Goal: Browse casually: Explore the website without a specific task or goal

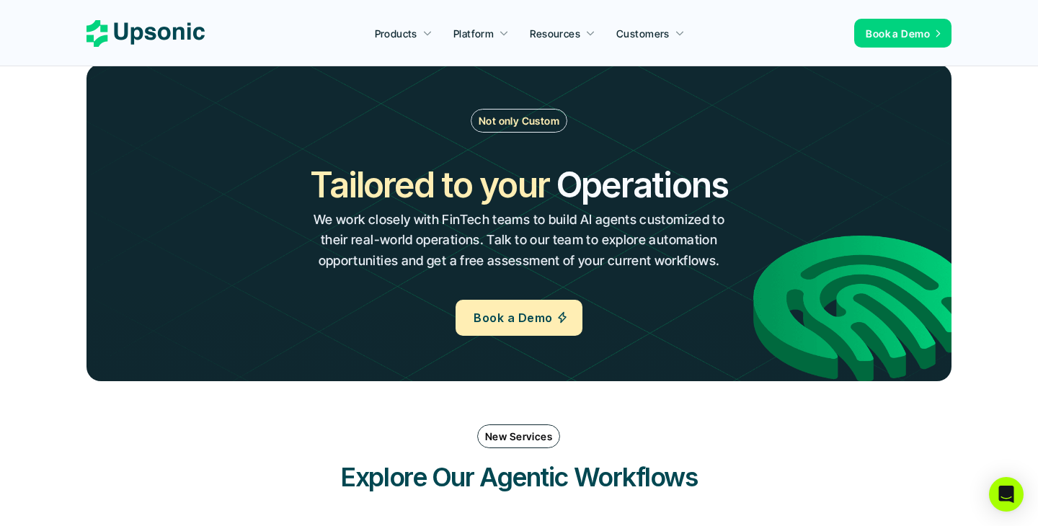
scroll to position [1613, 0]
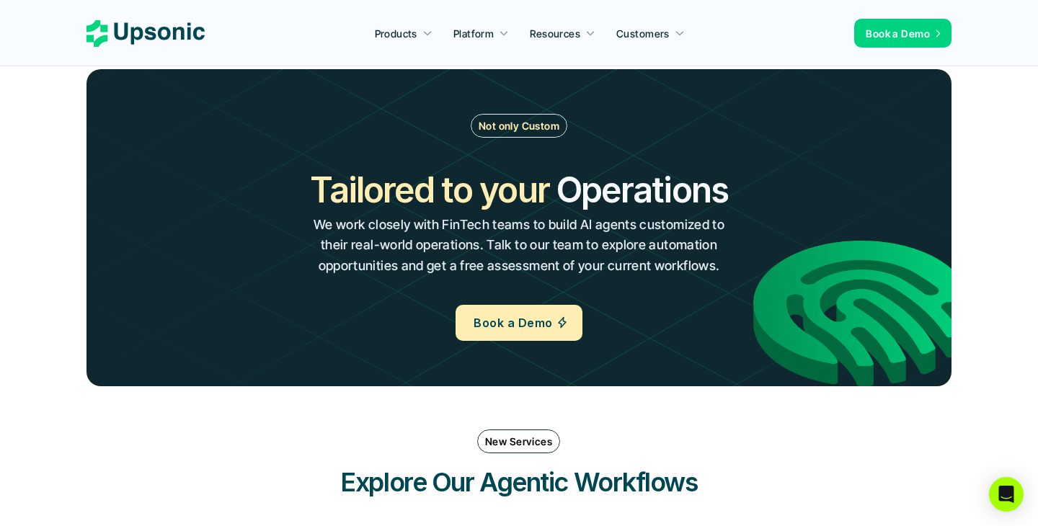
click at [506, 182] on h2 "Tailored to your" at bounding box center [429, 190] width 239 height 48
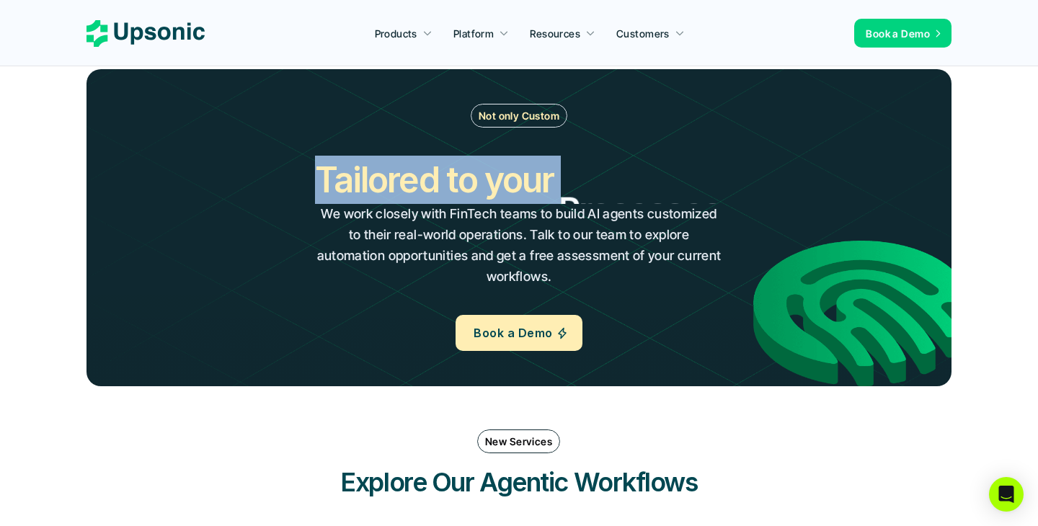
click at [506, 182] on h2 "Tailored to your" at bounding box center [434, 180] width 239 height 48
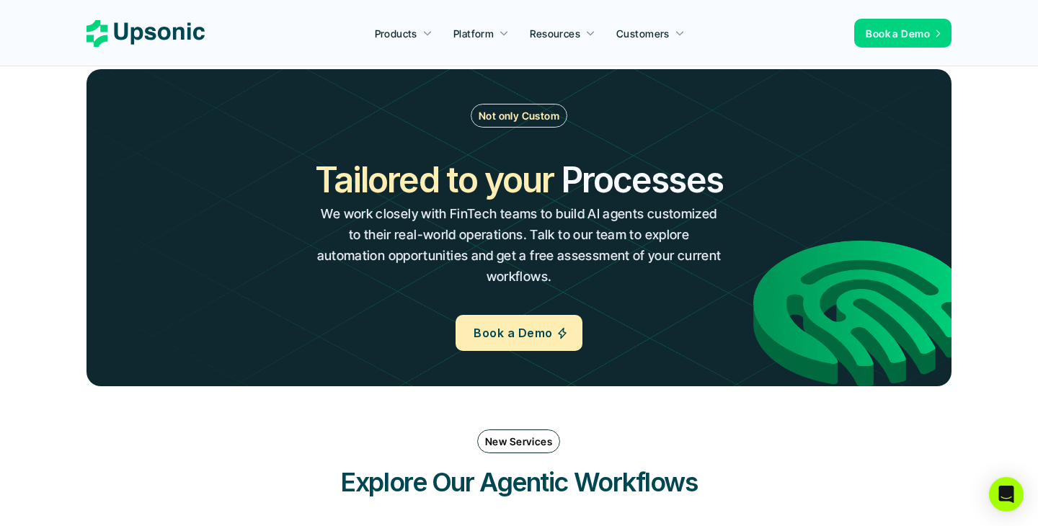
click at [576, 180] on h2 "Processes" at bounding box center [642, 180] width 162 height 48
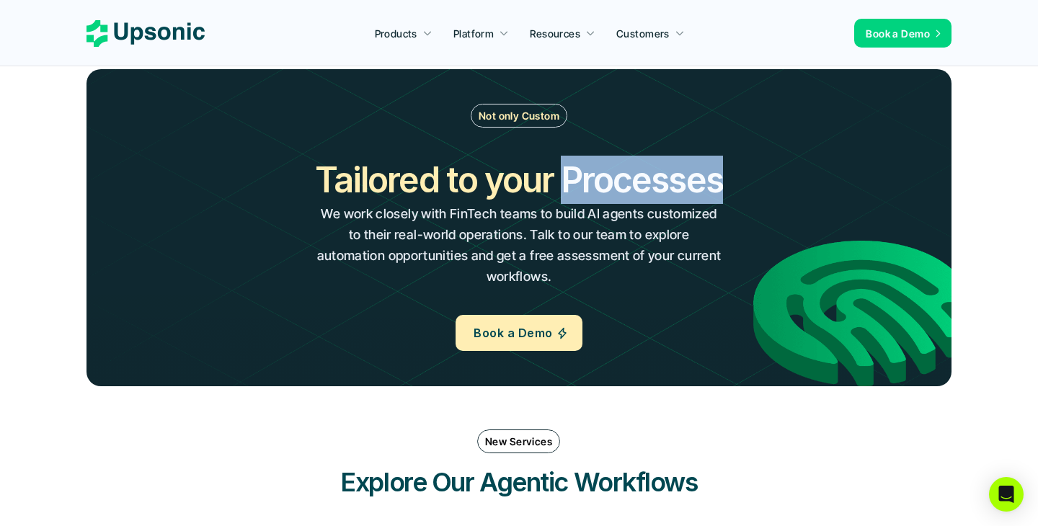
click at [577, 180] on h2 "Processes" at bounding box center [642, 180] width 162 height 48
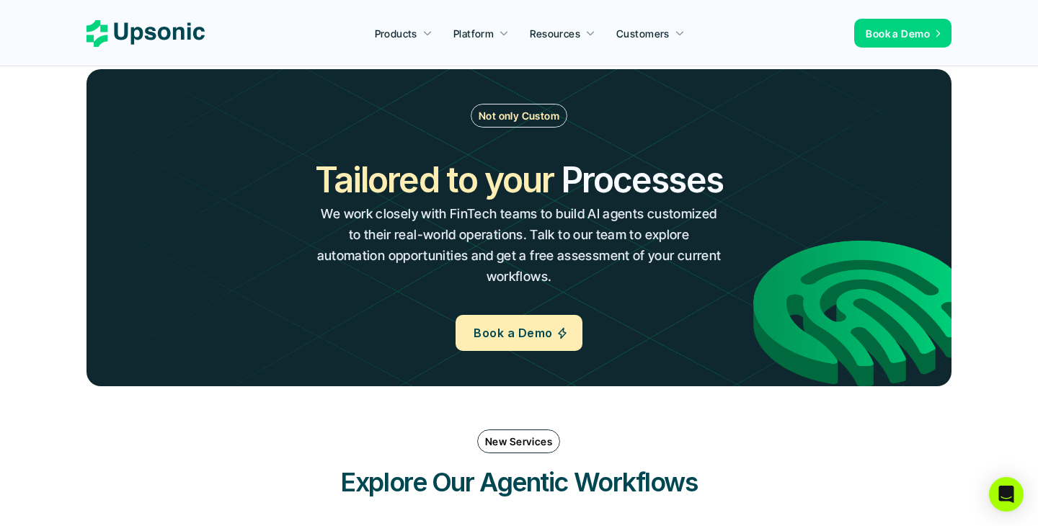
click at [529, 193] on h2 "Tailored to your" at bounding box center [434, 180] width 239 height 48
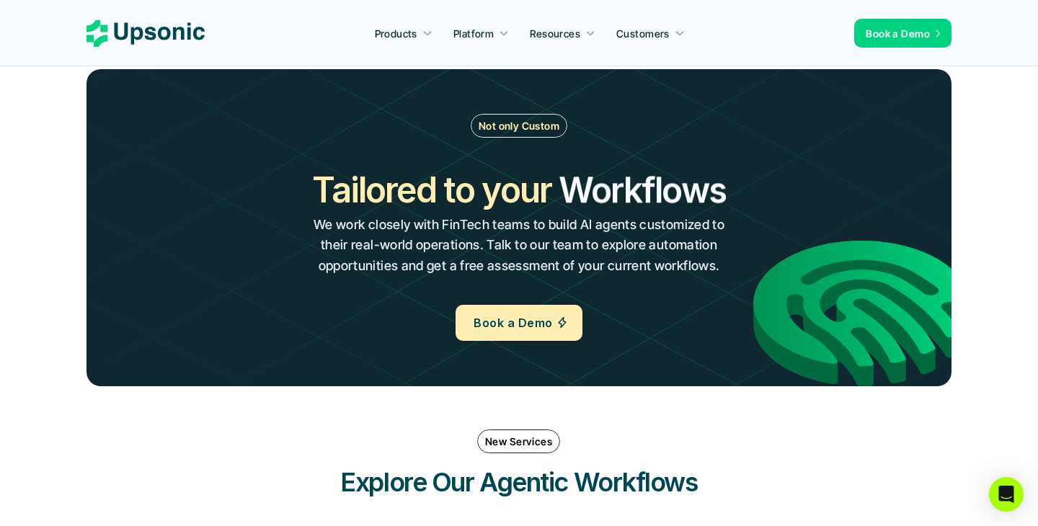
click at [617, 200] on h2 "Workflows" at bounding box center [642, 191] width 167 height 48
click at [614, 198] on h2 "Workflows" at bounding box center [642, 190] width 167 height 48
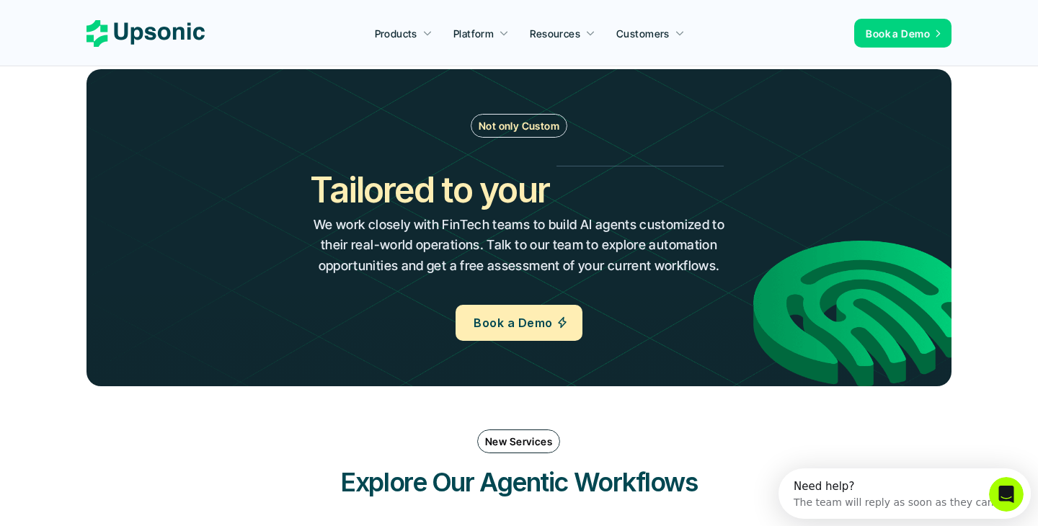
click at [614, 198] on h2 "Operations" at bounding box center [643, 191] width 172 height 48
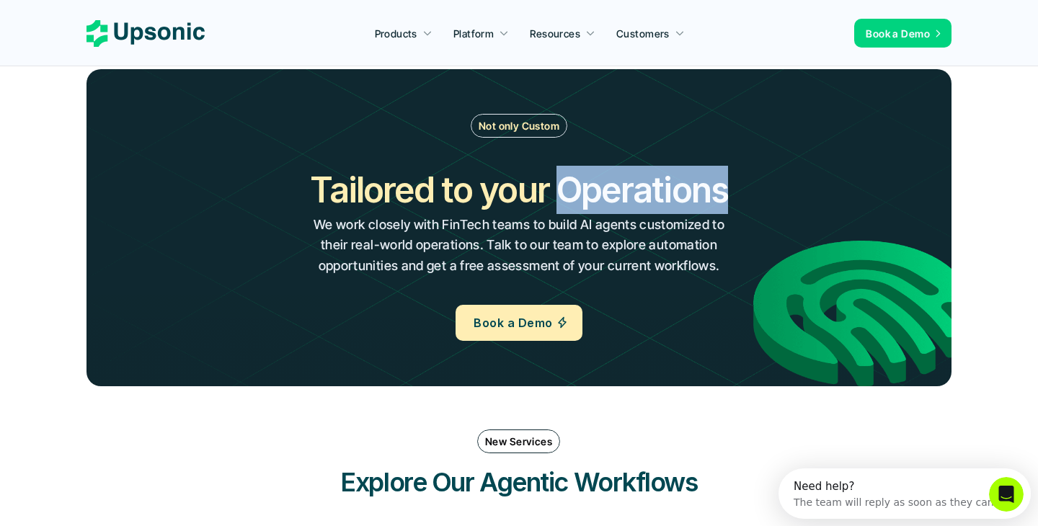
click at [614, 198] on h2 "Operations" at bounding box center [643, 190] width 172 height 48
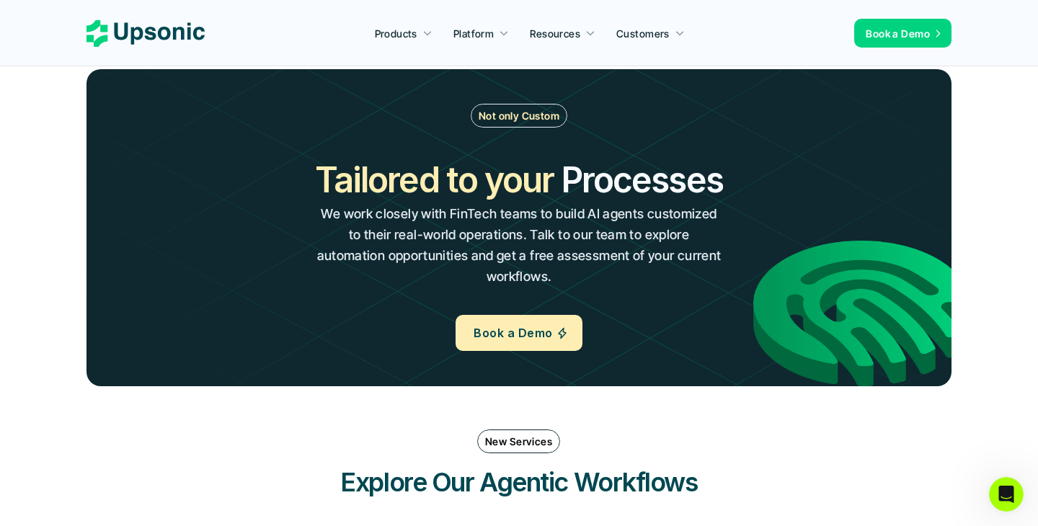
click at [614, 198] on h2 "Processes" at bounding box center [642, 180] width 162 height 48
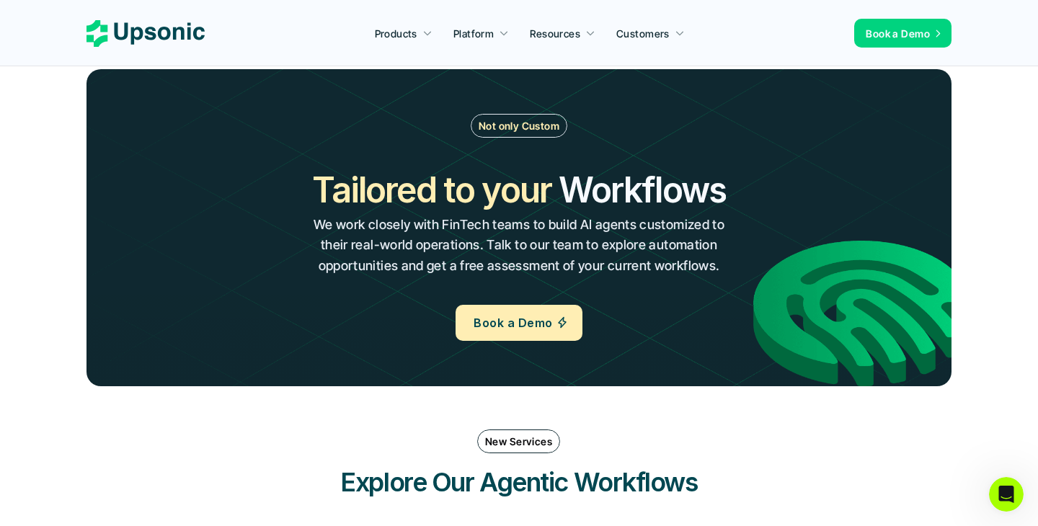
click at [614, 198] on h2 "Workflows" at bounding box center [642, 191] width 167 height 48
click at [614, 198] on h2 "Workflows" at bounding box center [642, 190] width 167 height 48
click at [614, 198] on h2 "Operations" at bounding box center [643, 191] width 172 height 48
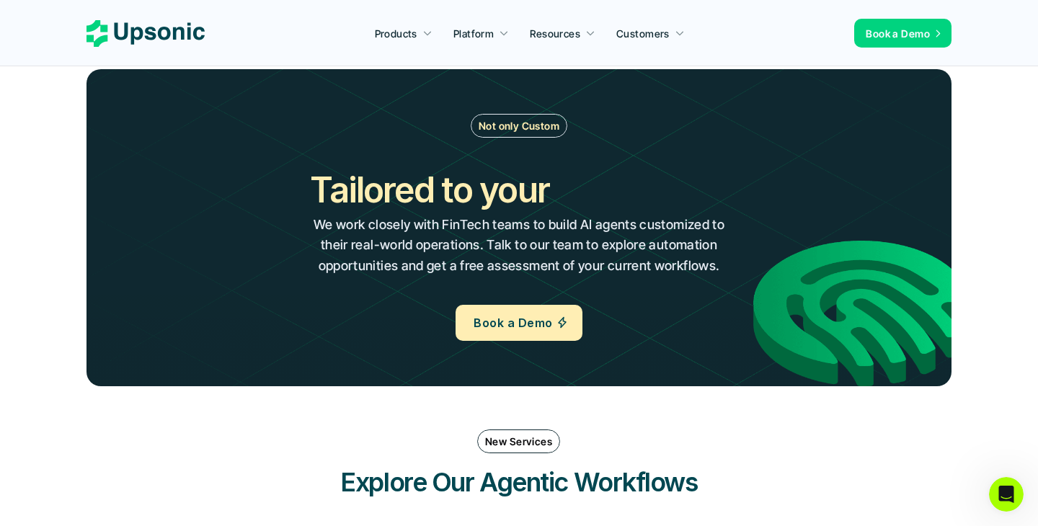
click at [614, 198] on h2 "Operations" at bounding box center [643, 191] width 172 height 48
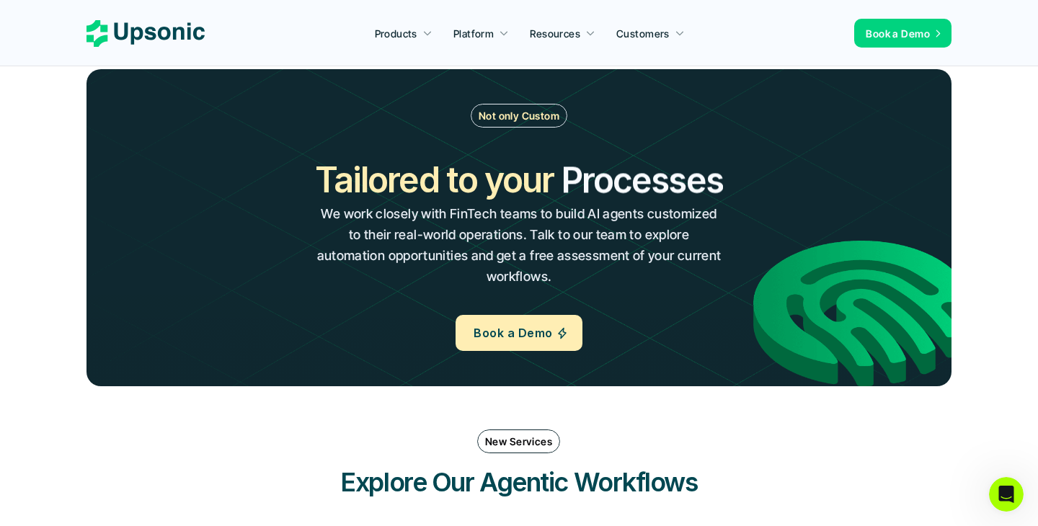
click at [614, 198] on h2 "Processes" at bounding box center [642, 180] width 162 height 48
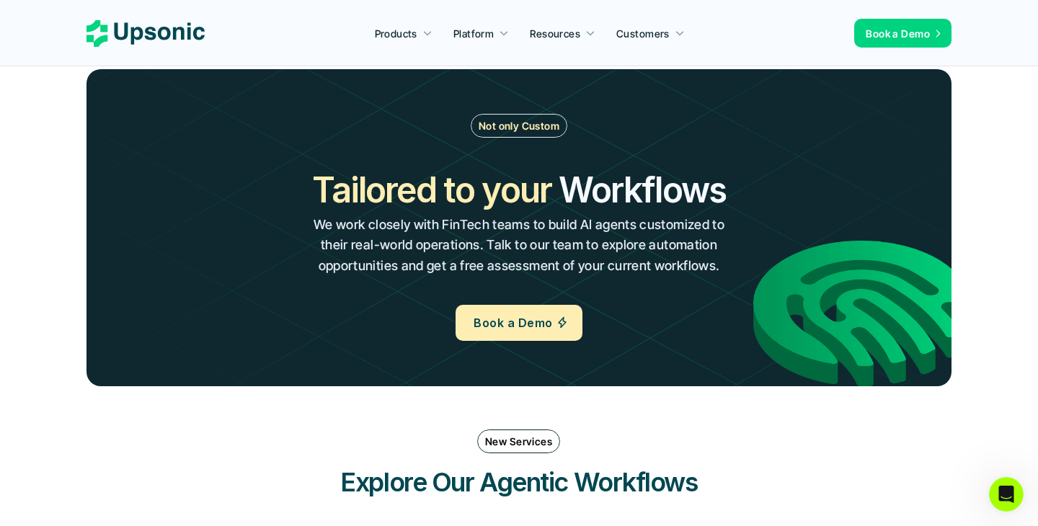
click at [614, 198] on h2 "Workflows" at bounding box center [642, 191] width 167 height 48
click at [614, 198] on h2 "Workflows" at bounding box center [642, 190] width 167 height 48
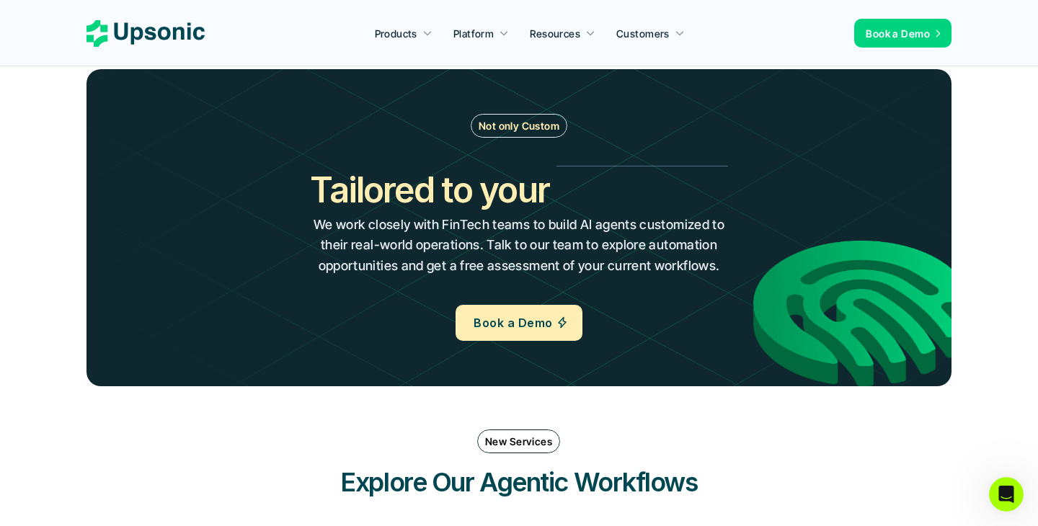
click at [614, 198] on h2 "Operations" at bounding box center [643, 191] width 172 height 48
click at [614, 198] on h2 "Operations" at bounding box center [643, 190] width 172 height 48
